Goal: Task Accomplishment & Management: Use online tool/utility

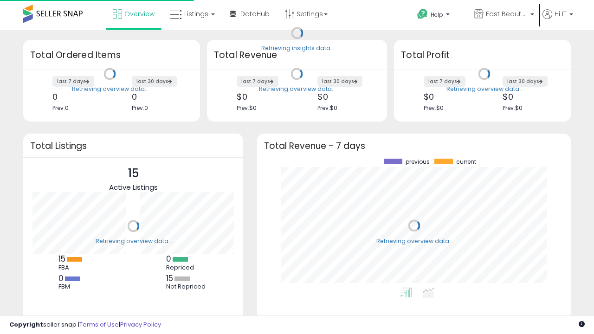
scroll to position [129, 295]
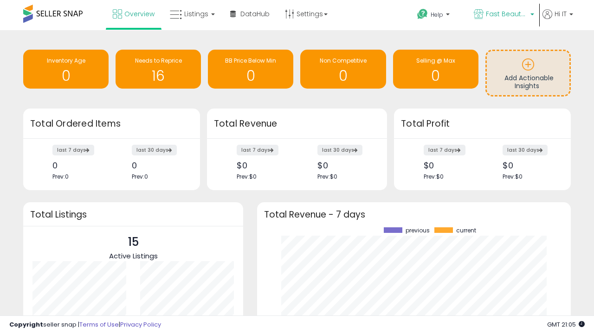
click at [503, 15] on span "Fast Beauty ([GEOGRAPHIC_DATA])" at bounding box center [506, 13] width 42 height 9
click at [0, 0] on span "Fast Beauty ([GEOGRAPHIC_DATA])" at bounding box center [0, 0] width 0 height 0
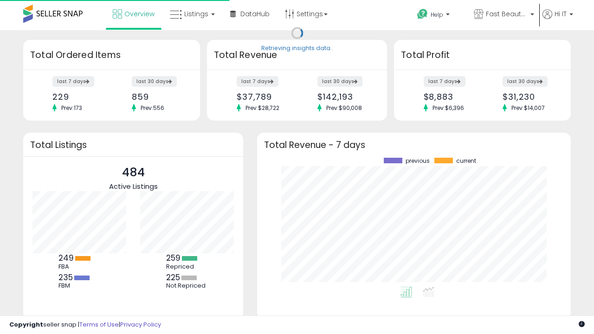
scroll to position [129, 295]
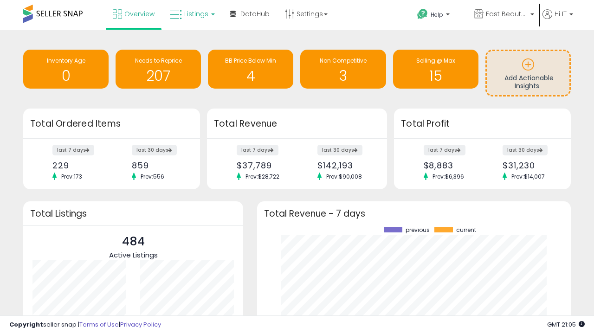
click at [191, 14] on span "Listings" at bounding box center [196, 13] width 24 height 9
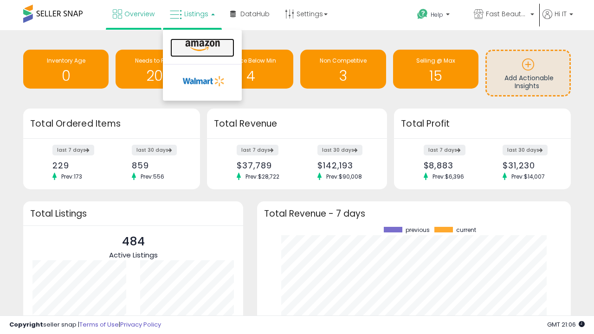
click at [201, 46] on icon at bounding box center [202, 46] width 40 height 12
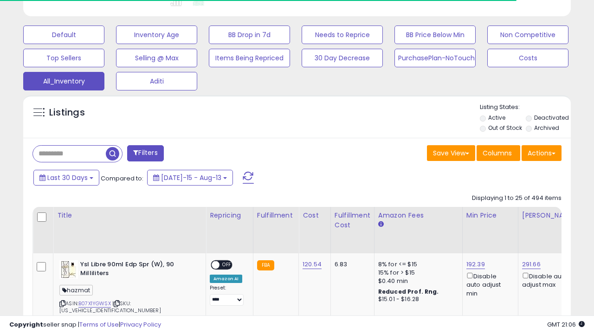
scroll to position [0, 7]
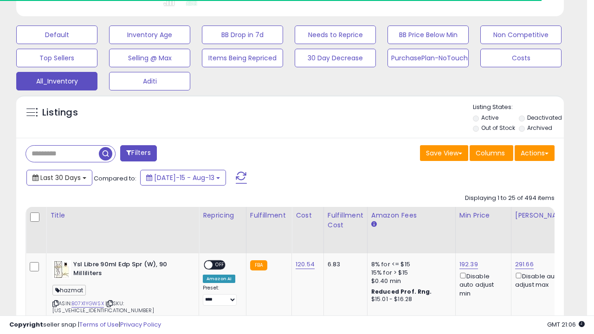
click at [59, 177] on span "Last 30 Days" at bounding box center [60, 177] width 40 height 9
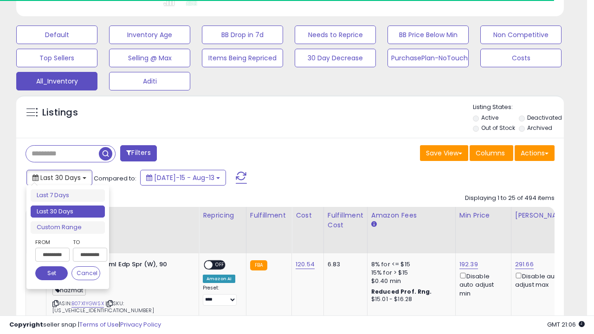
scroll to position [190, 316]
click at [68, 211] on li "Last 30 Days" at bounding box center [68, 211] width 74 height 13
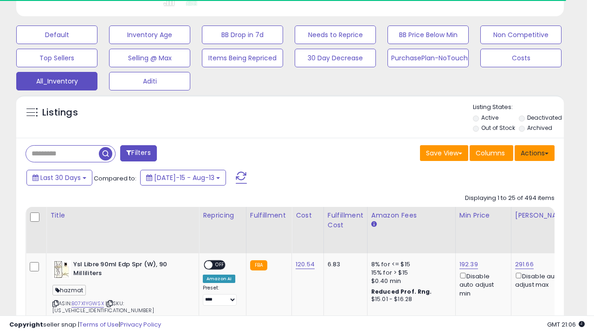
click at [534, 152] on button "Actions" at bounding box center [534, 153] width 40 height 16
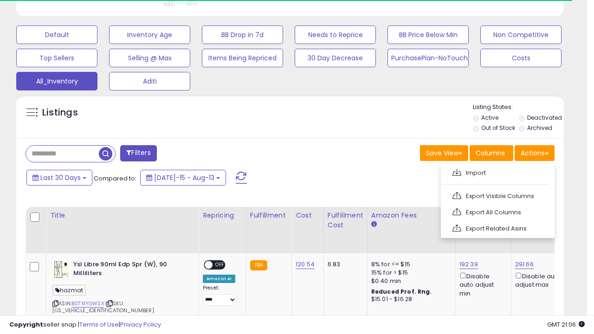
click at [496, 211] on link "Export All Columns" at bounding box center [497, 212] width 102 height 14
